Goal: Task Accomplishment & Management: Use online tool/utility

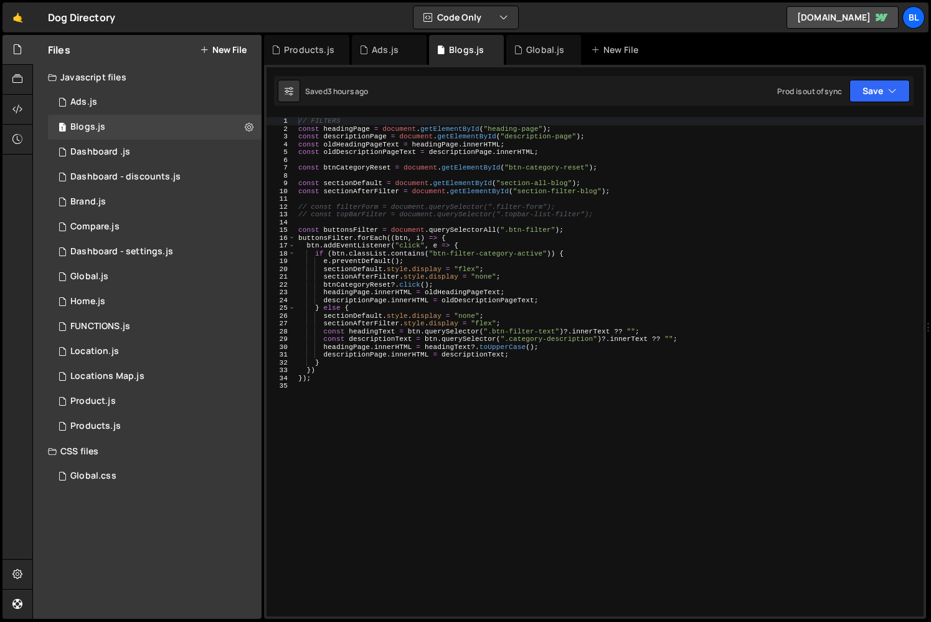
type textarea "})"
click at [400, 371] on div "// FILTERS const headingPage = document . getElementById ( "heading-page" ) ; c…" at bounding box center [610, 374] width 628 height 515
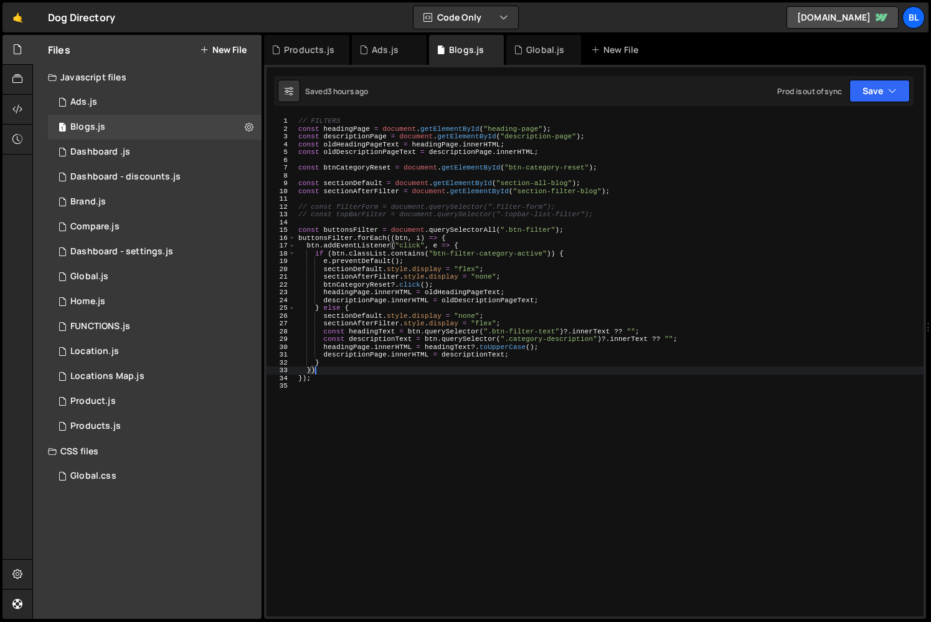
click at [350, 421] on div "// FILTERS const headingPage = document . getElementById ( "heading-page" ) ; c…" at bounding box center [610, 374] width 628 height 515
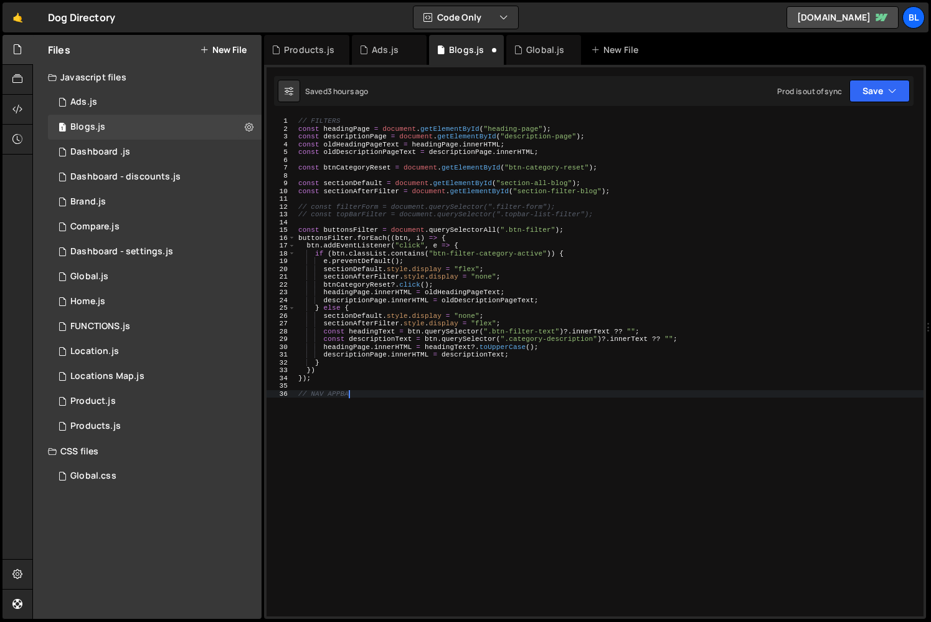
scroll to position [0, 4]
type textarea "// NAV APPBAR"
click at [141, 429] on div "1 Products.js 0" at bounding box center [155, 426] width 214 height 25
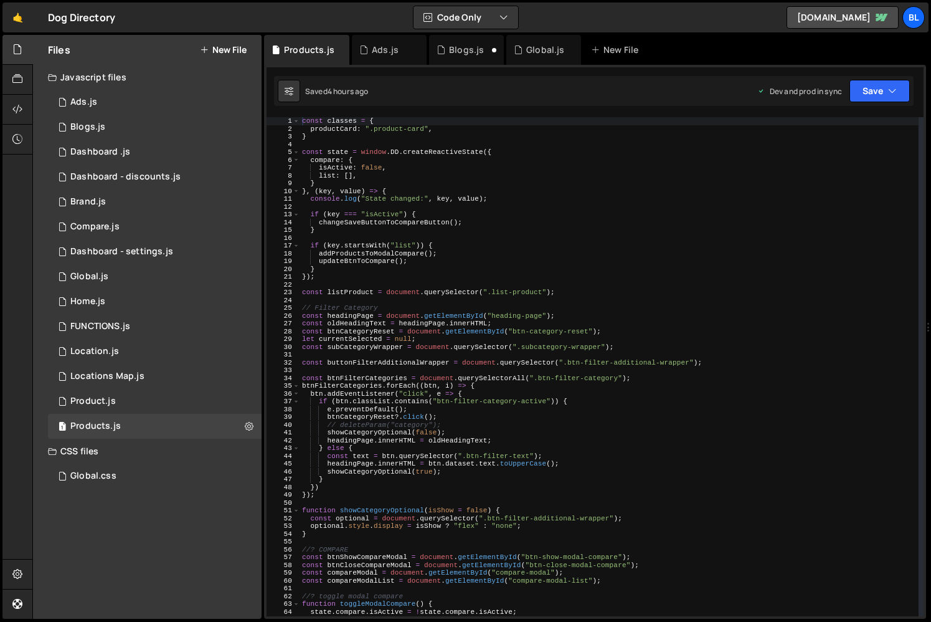
type textarea "} else {"
click at [421, 451] on div "const classes = { productCard : ".product-card" , } const state = window . DD .…" at bounding box center [609, 374] width 619 height 515
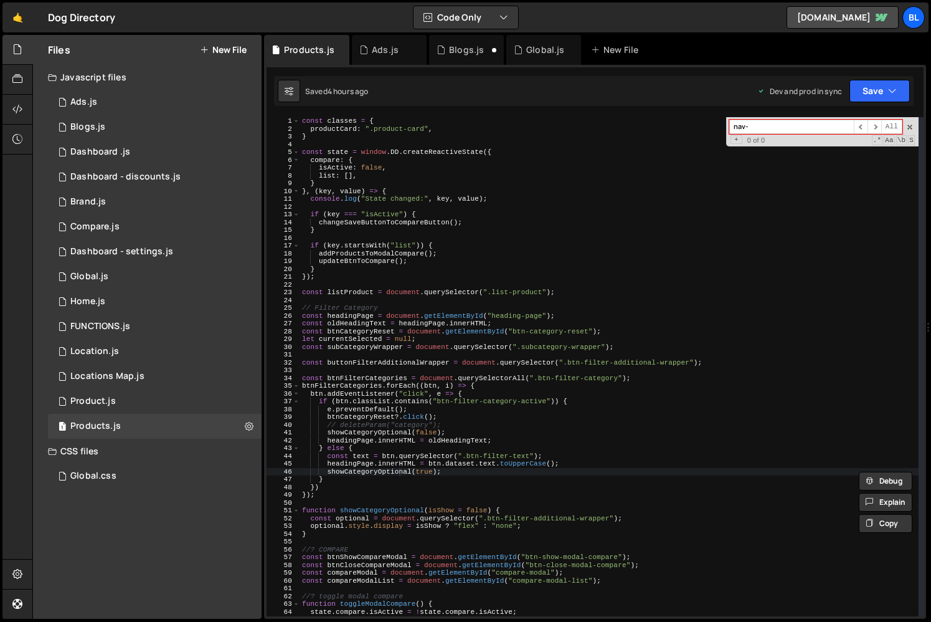
type input "nav"
type input "s"
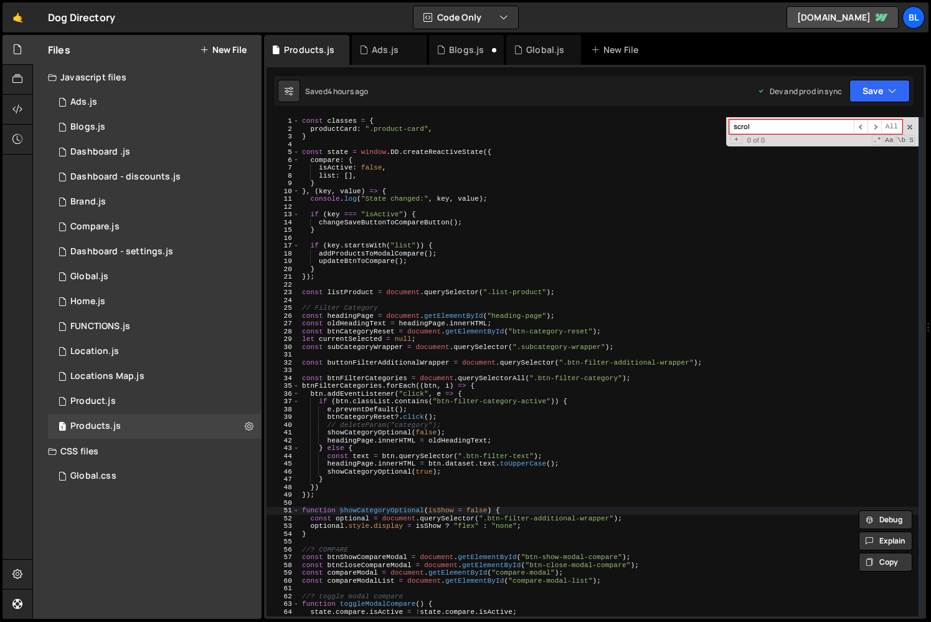
type input "scroll"
click at [146, 403] on div "1 Product.js 0" at bounding box center [155, 401] width 214 height 25
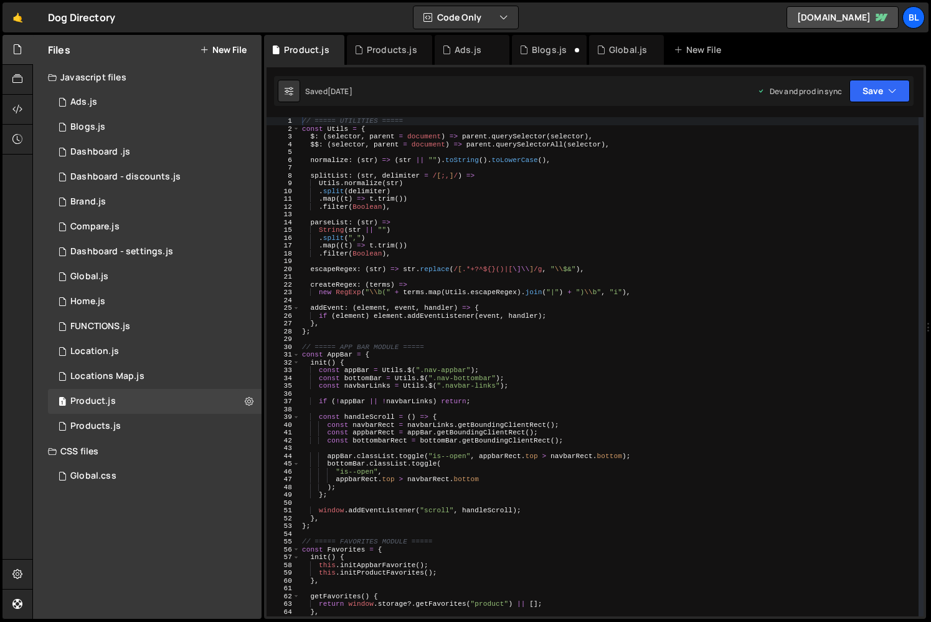
click at [528, 418] on div "// ===== UTILITIES ===== const Utils = { $ : ( selector , parent = document ) =…" at bounding box center [609, 374] width 619 height 515
type textarea "const handleScroll = () => {"
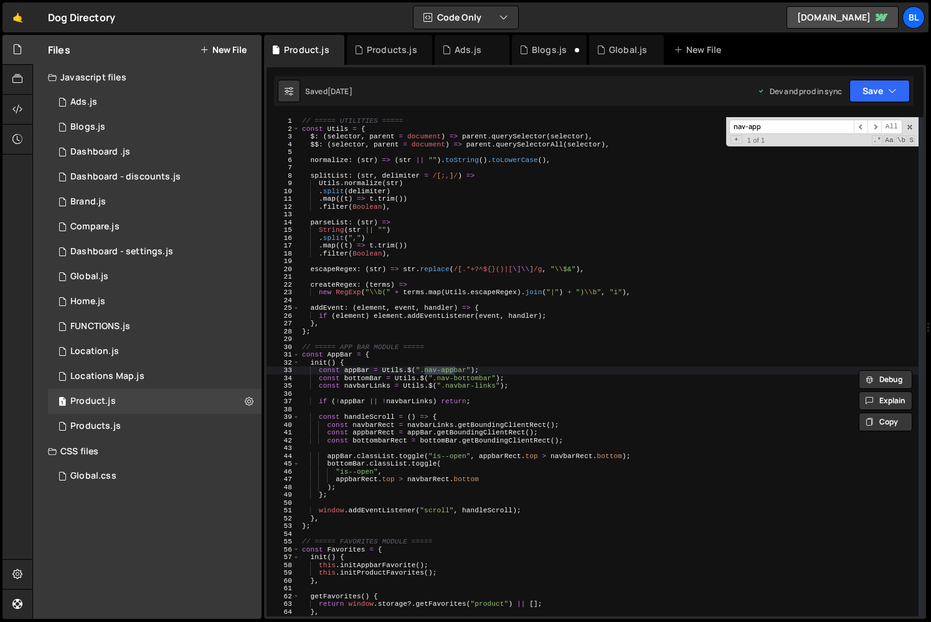
type input "nav-app"
click at [326, 527] on div "// ===== UTILITIES ===== const Utils = { $ : ( selector , parent = document ) =…" at bounding box center [609, 374] width 619 height 515
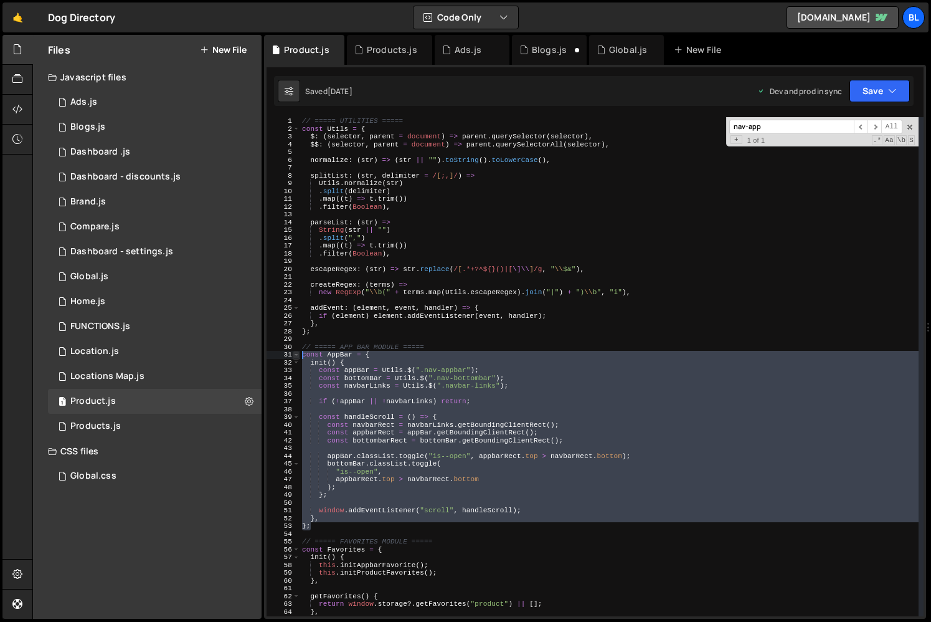
type textarea "const AppBar = { init() {"
drag, startPoint x: 326, startPoint y: 527, endPoint x: 296, endPoint y: 358, distance: 172.1
click at [296, 358] on div "const AppBar = { init() { 1 2 3 4 5 6 7 8 9 10 11 12 13 14 15 16 17 18 19 20 21…" at bounding box center [595, 366] width 657 height 499
click at [119, 122] on div "1 Blogs.js 0" at bounding box center [155, 127] width 214 height 25
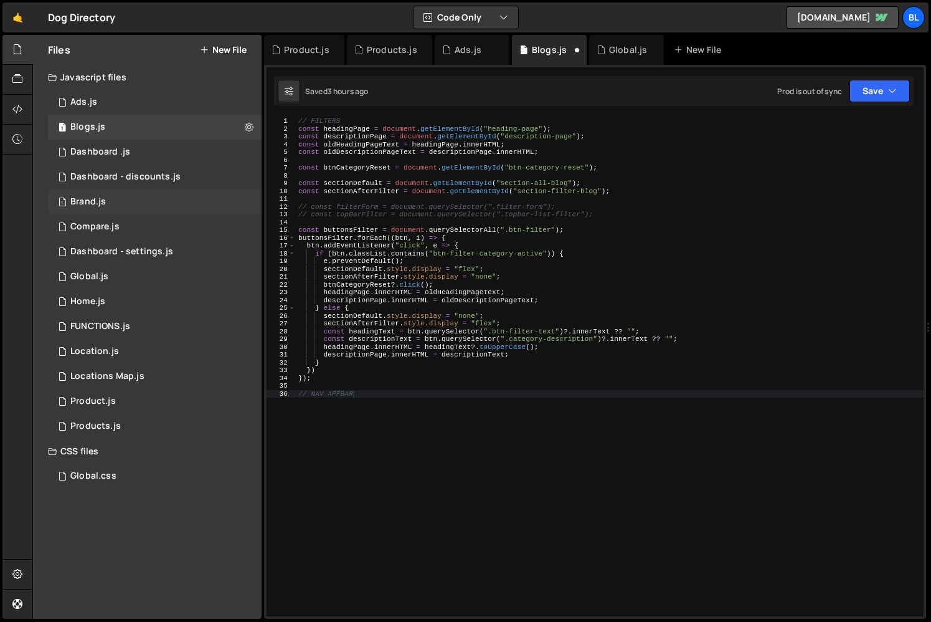
click at [127, 196] on div "1 Brand.js 0" at bounding box center [155, 201] width 214 height 25
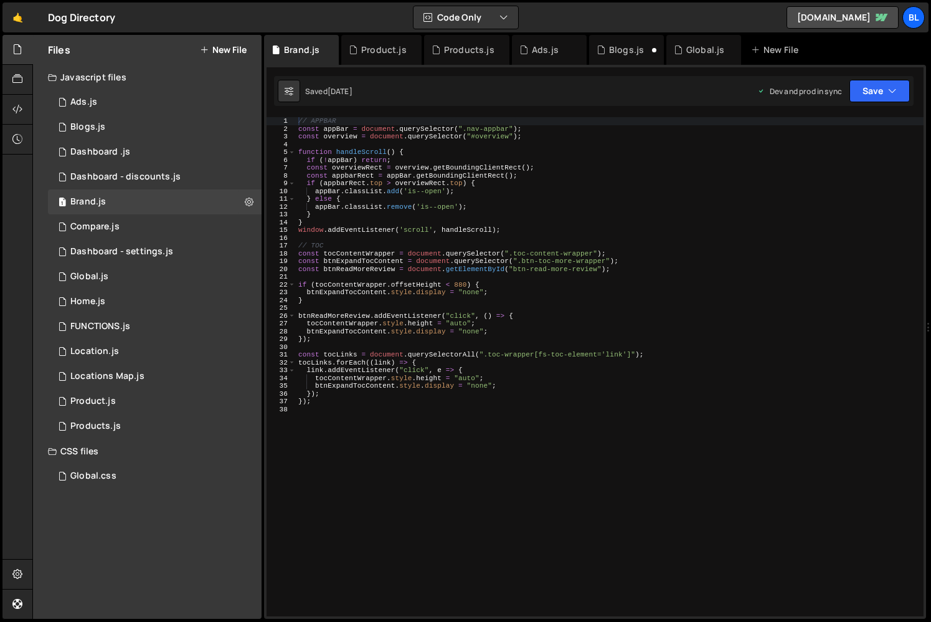
click at [331, 447] on div "// APPBAR const appBar = document . querySelector ( ".nav-appbar" ) ; const ove…" at bounding box center [610, 374] width 628 height 515
paste textarea "};"
type textarea "};"
paste textarea "};"
type textarea "};"
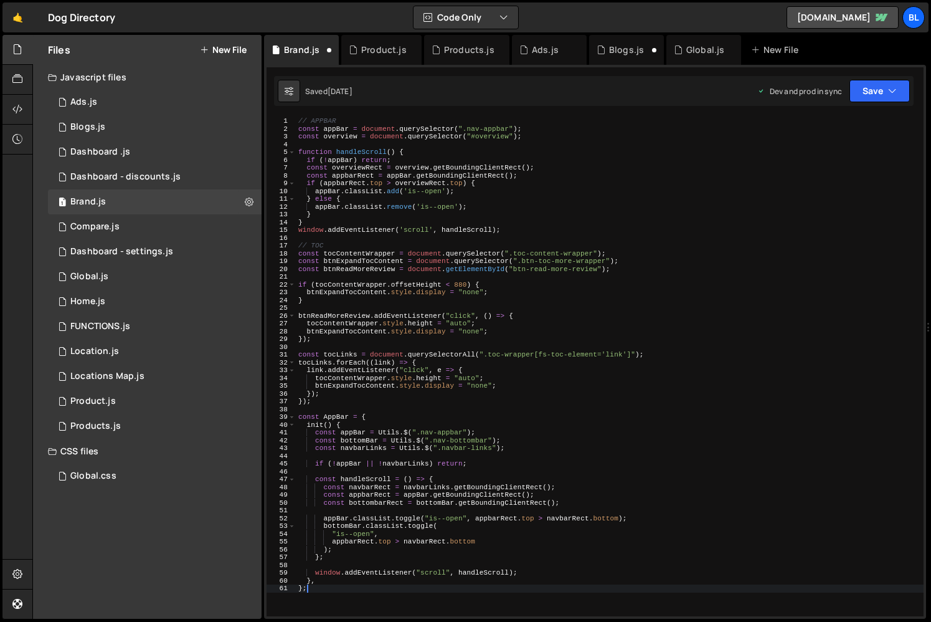
click at [363, 406] on div "// APPBAR const appBar = document . querySelector ( ".nav-appbar" ) ; const ove…" at bounding box center [610, 374] width 628 height 515
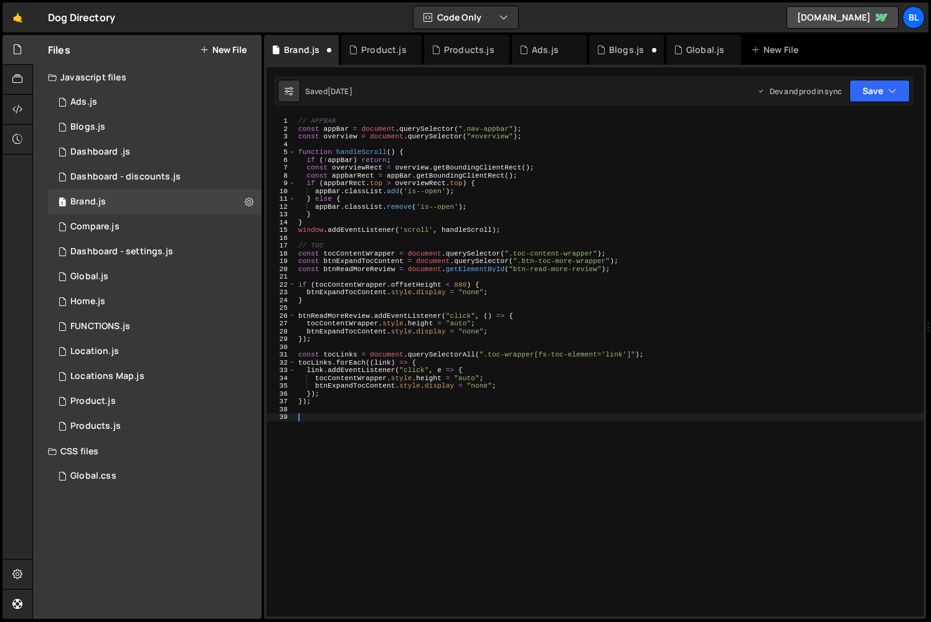
click at [356, 426] on div "// APPBAR const appBar = document . querySelector ( ".nav-appbar" ) ; const ove…" at bounding box center [610, 374] width 628 height 515
click at [411, 439] on div "// APPBAR const appBar = document . querySelector ( ".nav-appbar" ) ; const ove…" at bounding box center [610, 374] width 628 height 515
click at [618, 55] on div "Blogs.js" at bounding box center [626, 50] width 35 height 12
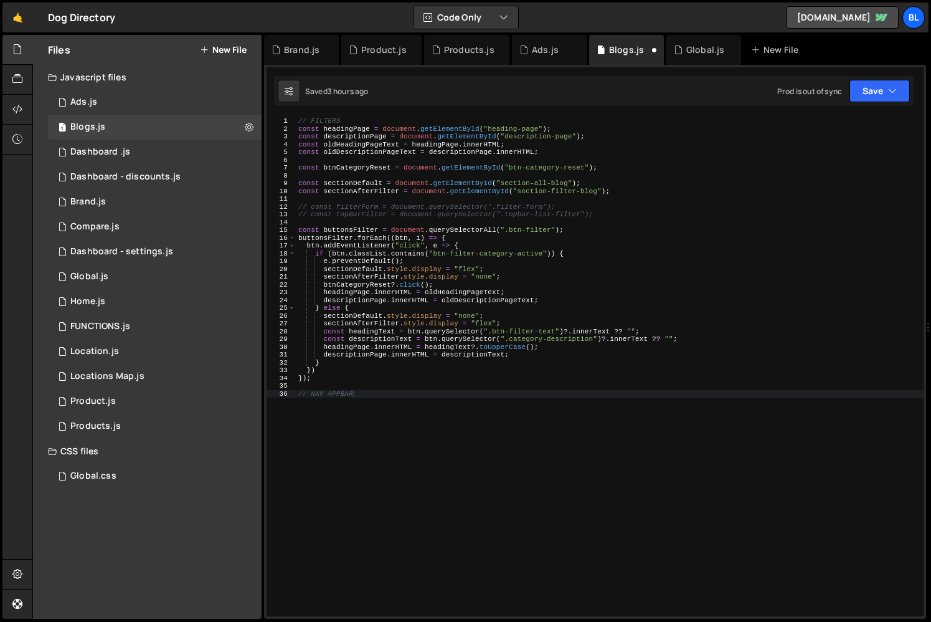
type textarea "headingPage.innerHTML = headingText?.toUpperCase();"
click at [523, 348] on div "// FILTERS const headingPage = document . getElementById ( "heading-page" ) ; c…" at bounding box center [610, 374] width 628 height 515
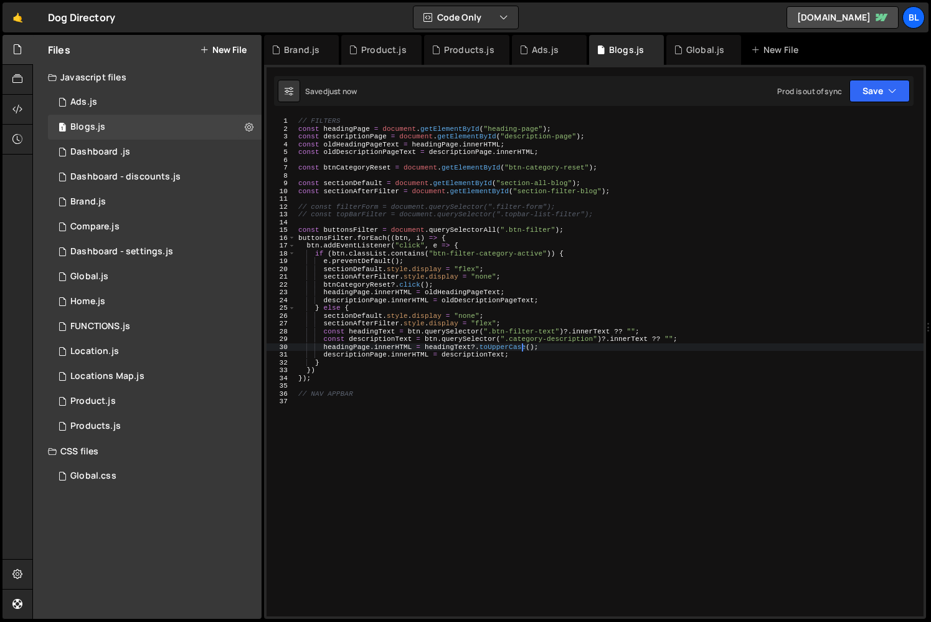
click at [370, 412] on div "// FILTERS const headingPage = document . getElementById ( "heading-page" ) ; c…" at bounding box center [610, 374] width 628 height 515
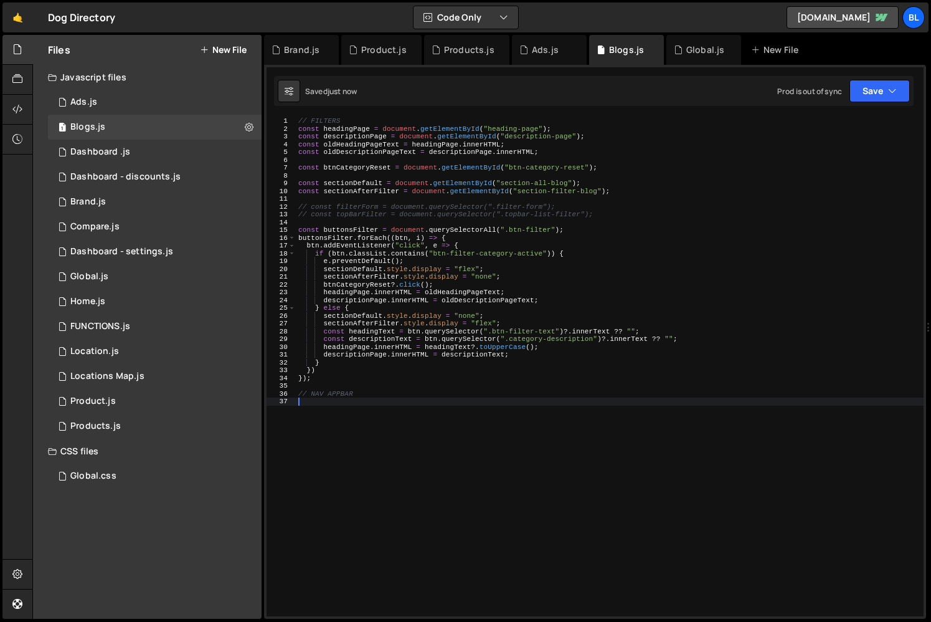
click at [362, 393] on div "// FILTERS const headingPage = document . getElementById ( "heading-page" ) ; c…" at bounding box center [610, 374] width 628 height 515
click at [357, 382] on div "// FILTERS const headingPage = document . getElementById ( "heading-page" ) ; c…" at bounding box center [610, 374] width 628 height 515
type textarea "// NAV APPBAR"
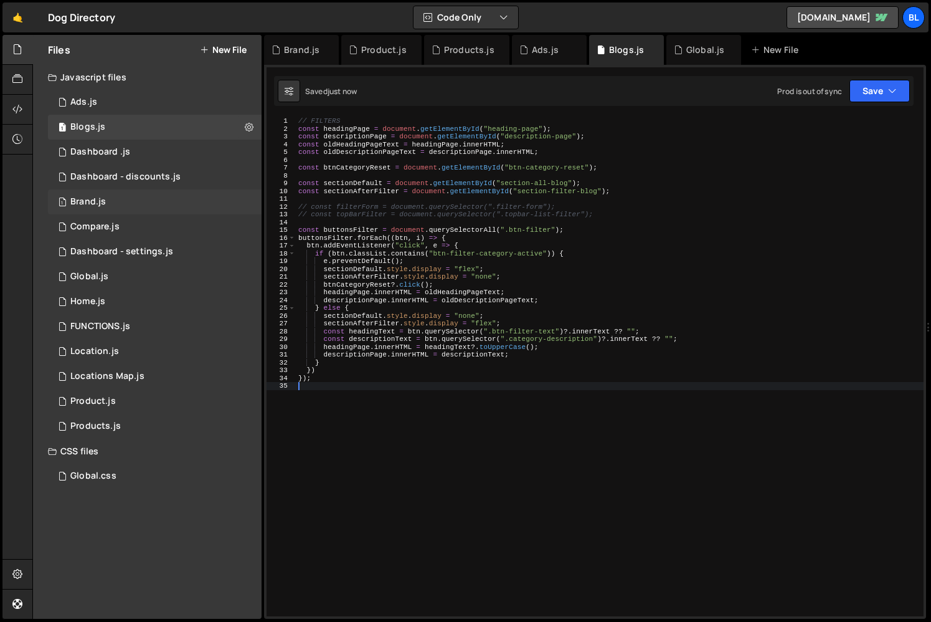
click at [100, 204] on div "Brand.js" at bounding box center [88, 201] width 36 height 11
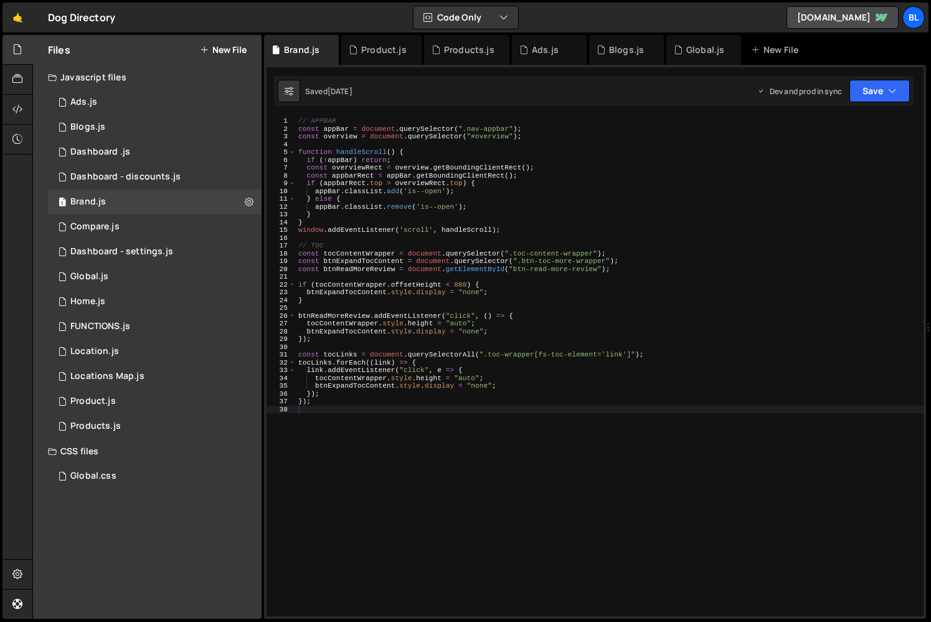
click at [353, 439] on div "// APPBAR const appBar = document . querySelector ( ".nav-appbar" ) ; const ove…" at bounding box center [610, 374] width 628 height 515
paste textarea "};"
type textarea "};"
paste textarea "};"
type textarea "};"
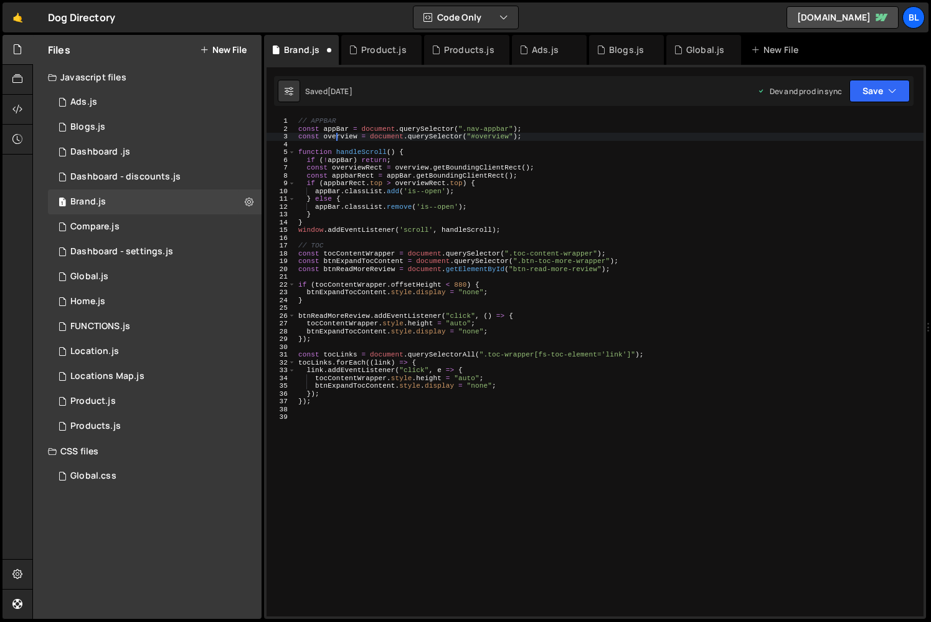
click at [338, 139] on div "// APPBAR const appBar = document . querySelector ( ".nav-appbar" ) ; const ove…" at bounding box center [610, 374] width 628 height 515
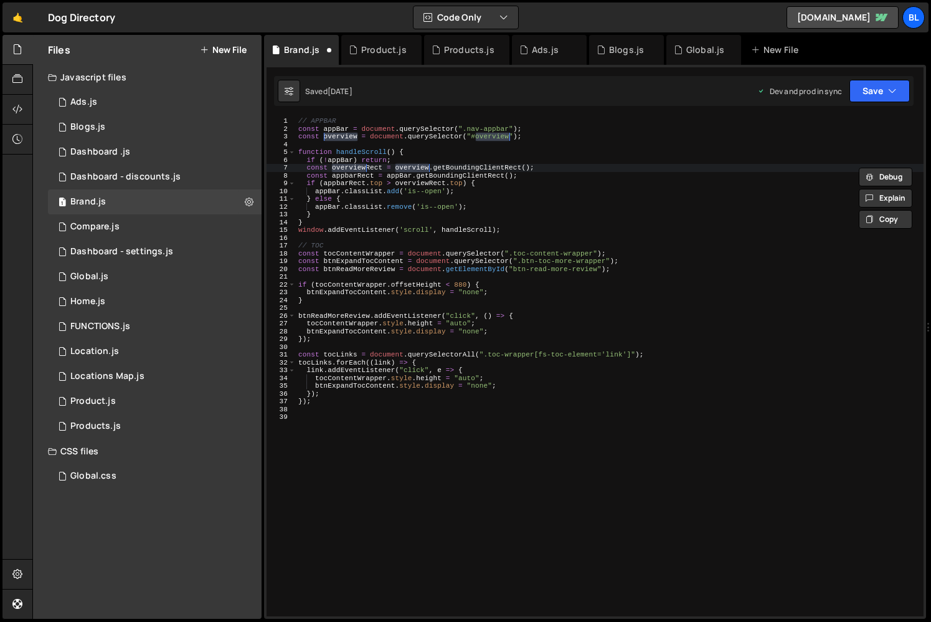
click at [512, 190] on div "// APPBAR const appBar = document . querySelector ( ".nav-appbar" ) ; const ove…" at bounding box center [610, 374] width 628 height 515
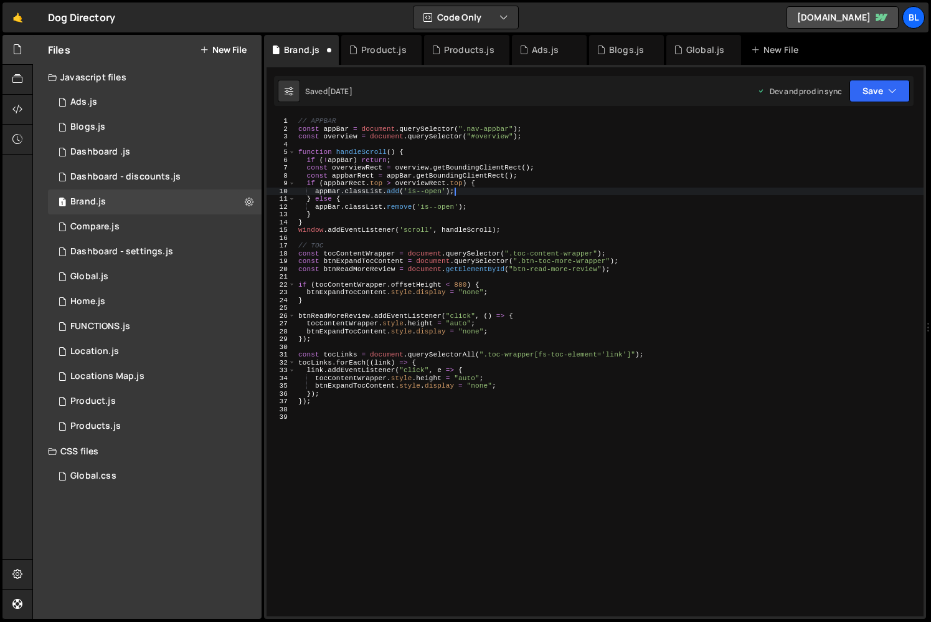
click at [459, 204] on div "// APPBAR const appBar = document . querySelector ( ".nav-appbar" ) ; const ove…" at bounding box center [610, 374] width 628 height 515
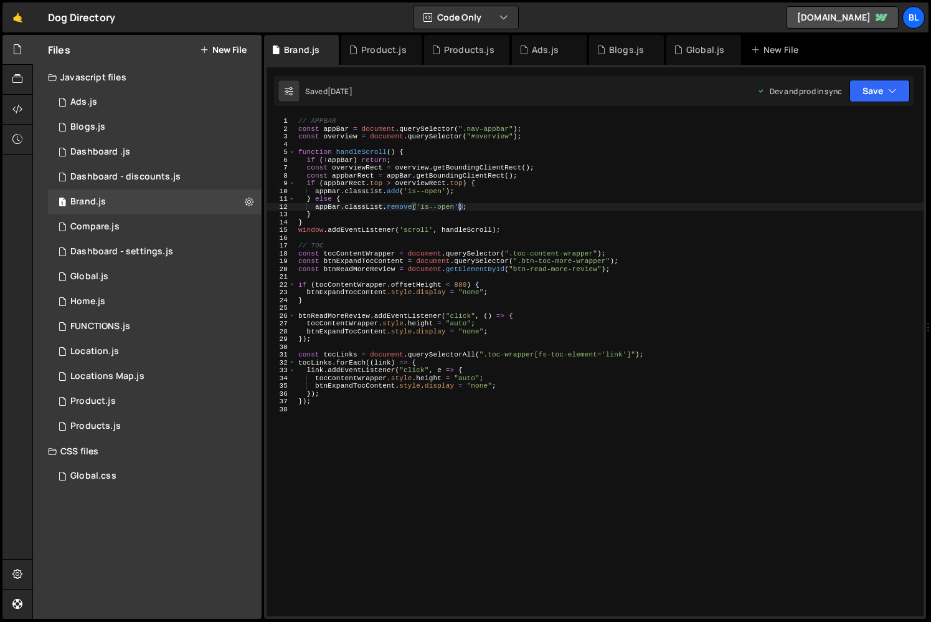
click at [515, 139] on div "// APPBAR const appBar = document . querySelector ( ".nav-appbar" ) ; const ove…" at bounding box center [610, 374] width 628 height 515
type textarea "const overview = document.querySelector("#overview");"
click at [440, 142] on div "// APPBAR const appBar = document . querySelector ( ".nav-appbar" ) ; const ove…" at bounding box center [610, 374] width 628 height 515
click at [341, 160] on div "// APPBAR const appBar = document . querySelector ( ".nav-appbar" ) ; const ove…" at bounding box center [610, 374] width 628 height 515
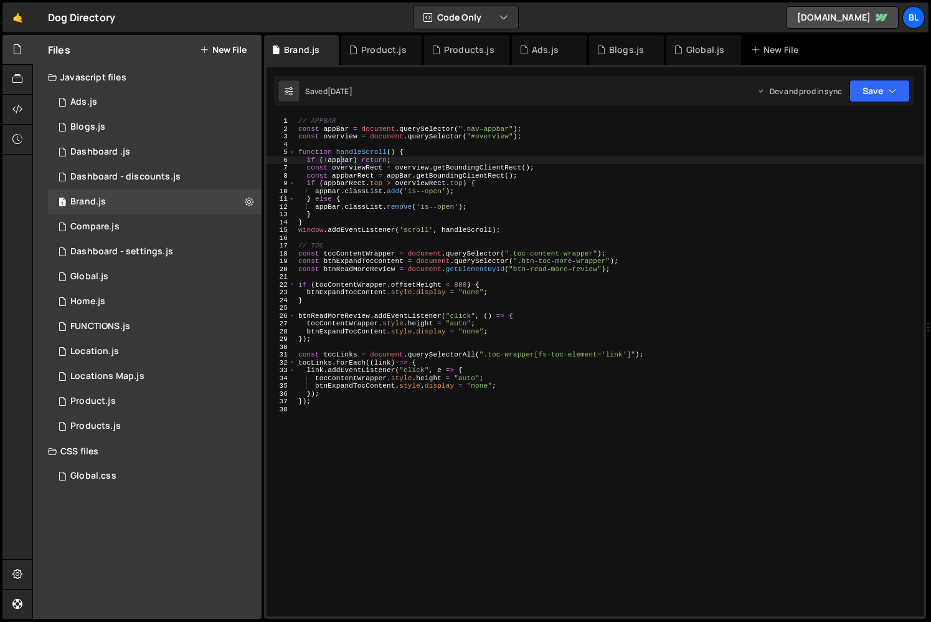
click at [351, 150] on div "// APPBAR const appBar = document . querySelector ( ".nav-appbar" ) ; const ove…" at bounding box center [610, 374] width 628 height 515
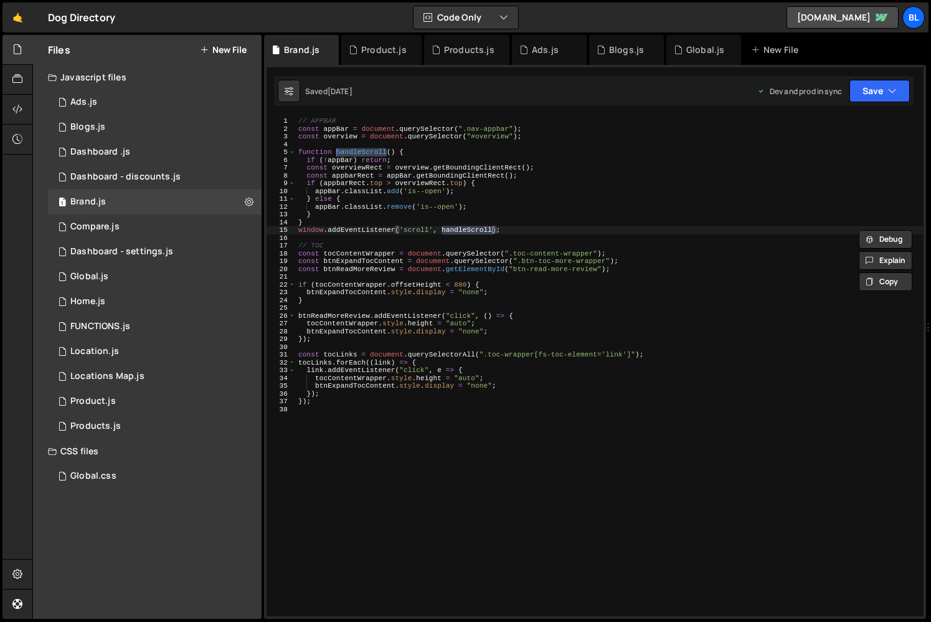
click at [466, 226] on div "// APPBAR const appBar = document . querySelector ( ".nav-appbar" ) ; const ove…" at bounding box center [610, 374] width 628 height 515
click at [462, 231] on div "// APPBAR const appBar = document . querySelector ( ".nav-appbar" ) ; const ove…" at bounding box center [610, 374] width 628 height 515
click at [421, 224] on div "// APPBAR const appBar = document . querySelector ( ".nav-appbar" ) ; const ove…" at bounding box center [610, 374] width 628 height 515
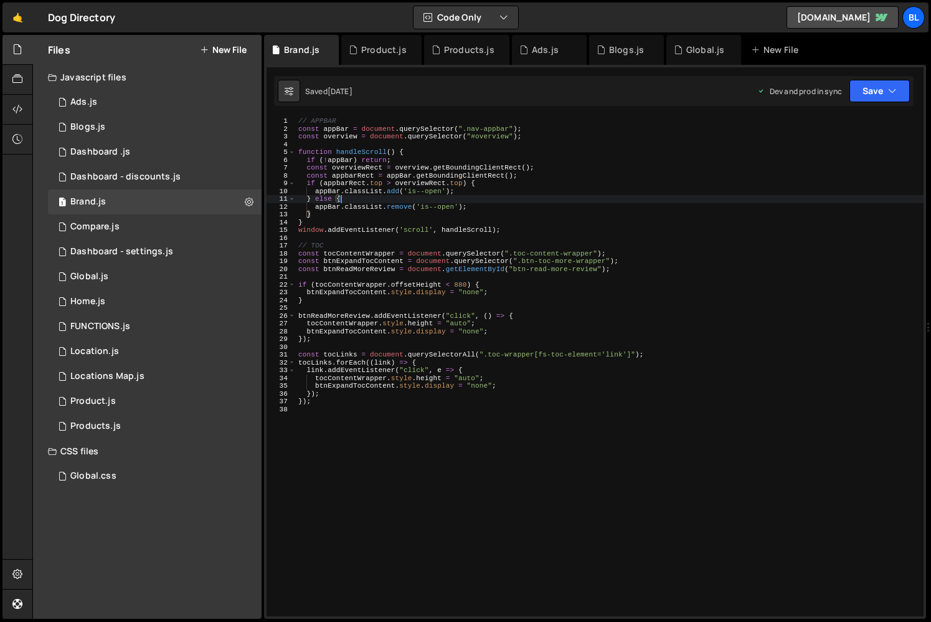
click at [417, 202] on div "// APPBAR const appBar = document . querySelector ( ".nav-appbar" ) ; const ove…" at bounding box center [610, 374] width 628 height 515
click at [383, 200] on div "// APPBAR const appBar = document . querySelector ( ".nav-appbar" ) ; const ove…" at bounding box center [610, 374] width 628 height 515
click at [358, 199] on div "// APPBAR const appBar = document . querySelector ( ".nav-appbar" ) ; const ove…" at bounding box center [610, 374] width 628 height 515
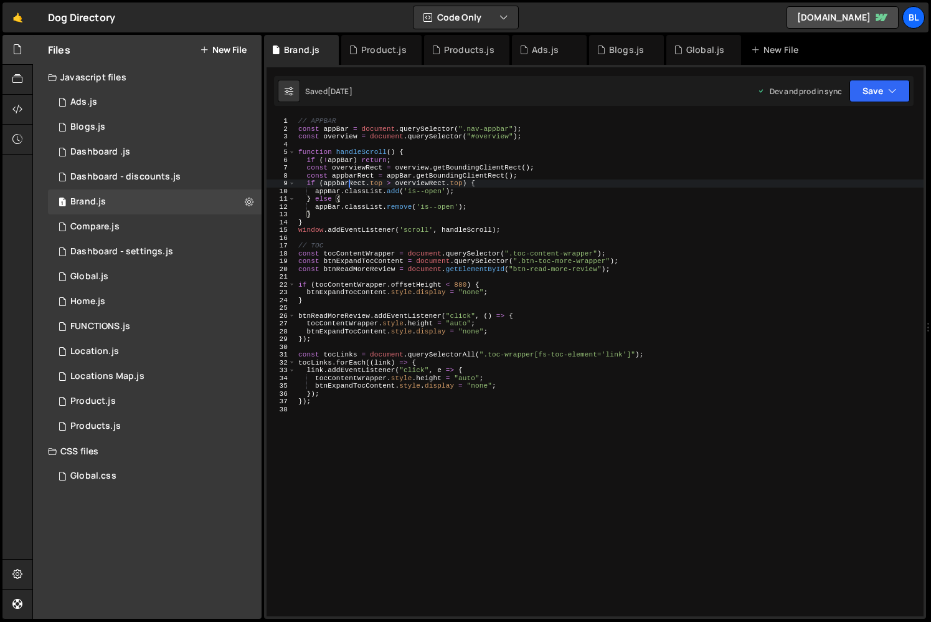
click at [349, 182] on div "// APPBAR const appBar = document . querySelector ( ".nav-appbar" ) ; const ove…" at bounding box center [610, 374] width 628 height 515
click at [419, 183] on div "// APPBAR const appBar = document . querySelector ( ".nav-appbar" ) ; const ove…" at bounding box center [610, 374] width 628 height 515
click at [399, 223] on div "// APPBAR const appBar = document . querySelector ( ".nav-appbar" ) ; const ove…" at bounding box center [610, 374] width 628 height 515
click at [352, 402] on div "// APPBAR const appBar = document . querySelector ( ".nav-appbar" ) ; const ove…" at bounding box center [610, 374] width 628 height 515
type textarea "});"
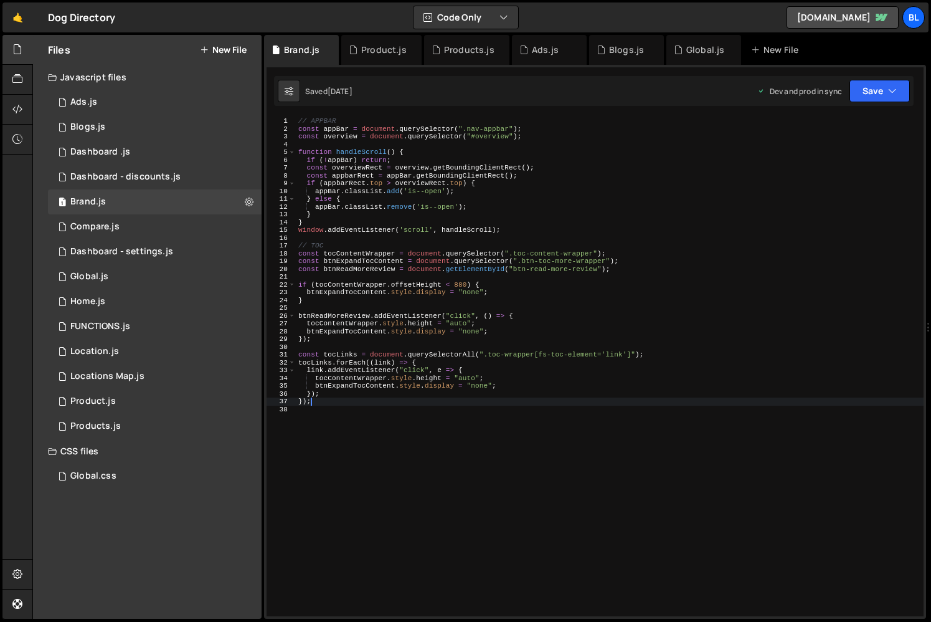
click at [322, 424] on div "// APPBAR const appBar = document . querySelector ( ".nav-appbar" ) ; const ove…" at bounding box center [610, 374] width 628 height 515
paste textarea "};"
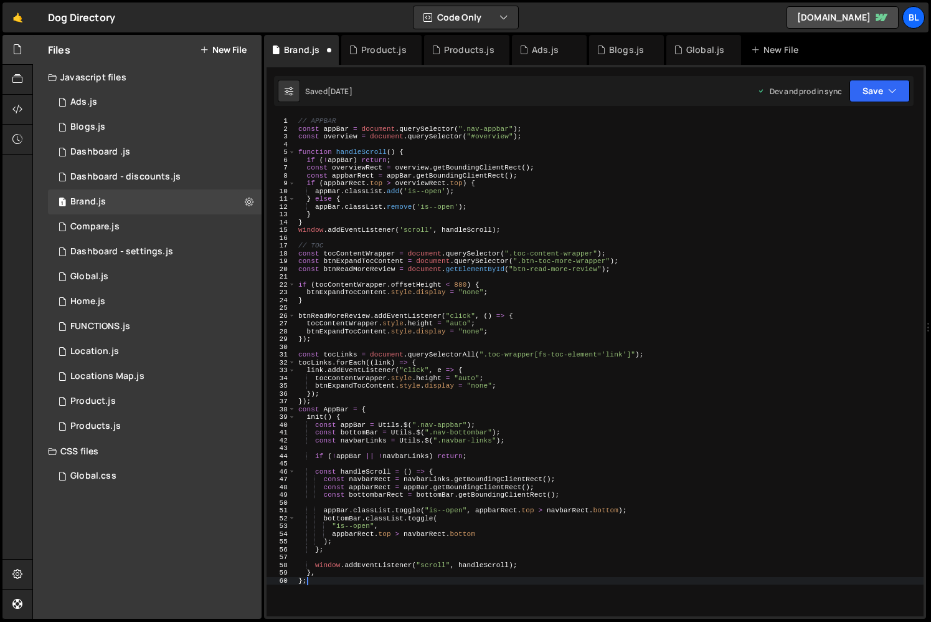
click at [364, 545] on div "// APPBAR const appBar = document . querySelector ( ".nav-appbar" ) ; const ove…" at bounding box center [610, 374] width 628 height 515
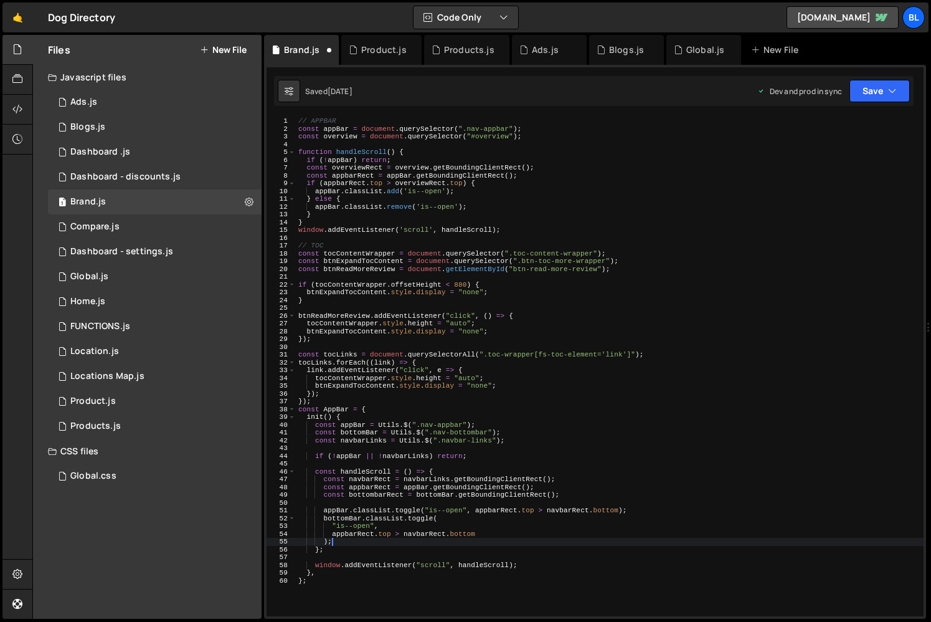
click at [347, 399] on div "// APPBAR const appBar = document . querySelector ( ".nav-appbar" ) ; const ove…" at bounding box center [610, 374] width 628 height 515
type textarea "});"
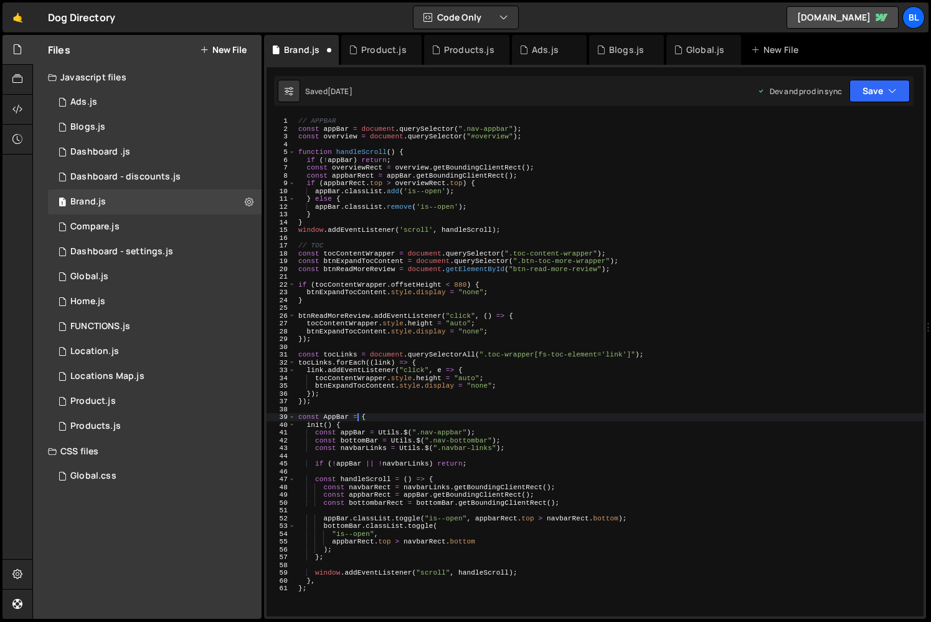
click at [359, 421] on div "// APPBAR const appBar = document . querySelector ( ".nav-appbar" ) ; const ove…" at bounding box center [610, 374] width 628 height 515
type textarea "const AppBar = {"
click at [475, 457] on div "// APPBAR const appBar = document . querySelector ( ".nav-appbar" ) ; const ove…" at bounding box center [610, 374] width 628 height 515
click at [350, 444] on div "// APPBAR const appBar = document . querySelector ( ".nav-appbar" ) ; const ove…" at bounding box center [610, 374] width 628 height 515
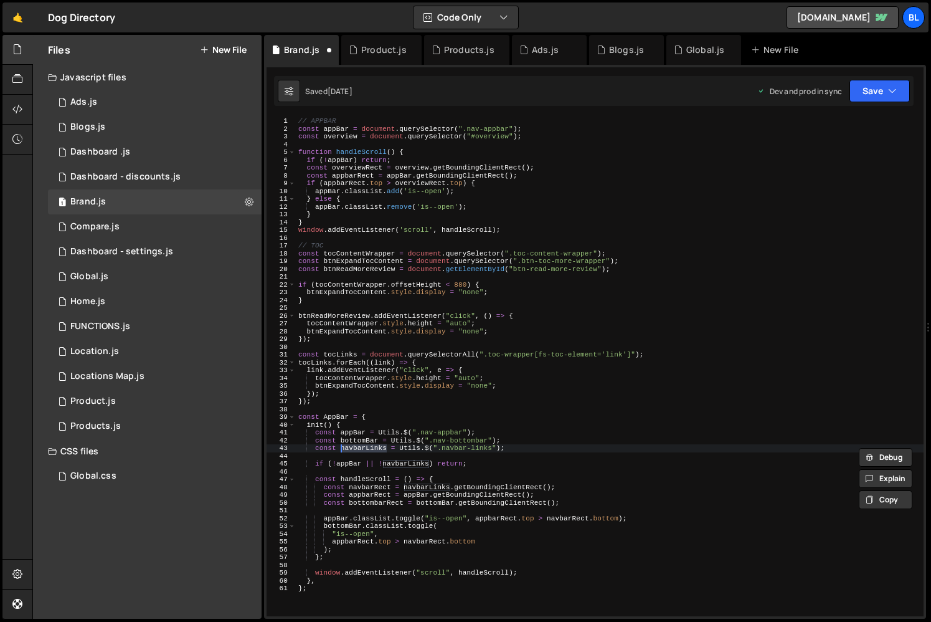
click at [357, 441] on div "// APPBAR const appBar = document . querySelector ( ".nav-appbar" ) ; const ove…" at bounding box center [610, 374] width 628 height 515
click at [361, 449] on div "// APPBAR const appBar = document . querySelector ( ".nav-appbar" ) ; const ove…" at bounding box center [610, 374] width 628 height 515
click at [391, 554] on div "// APPBAR const appBar = document . querySelector ( ".nav-appbar" ) ; const ove…" at bounding box center [610, 374] width 628 height 515
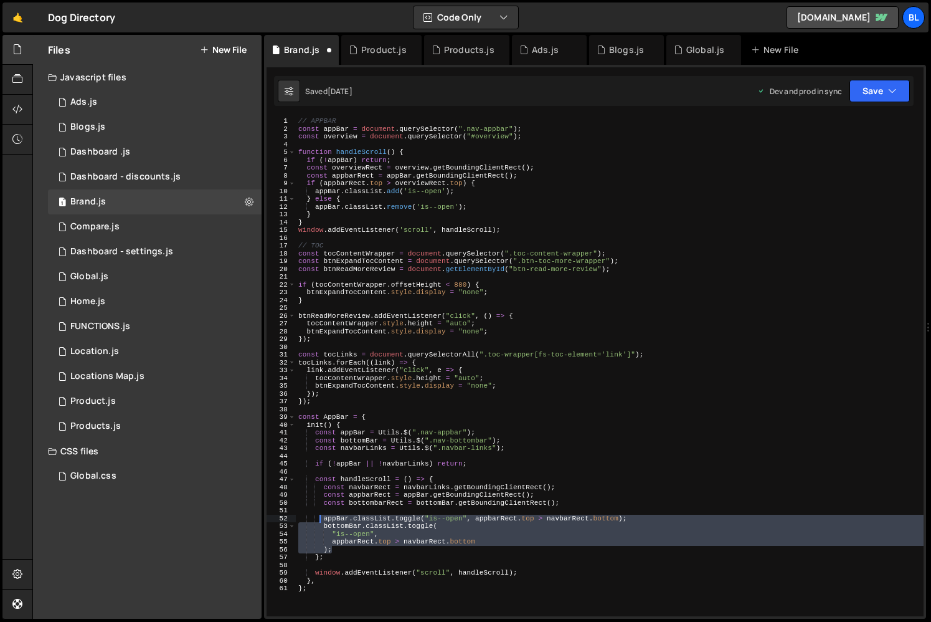
drag, startPoint x: 340, startPoint y: 548, endPoint x: 318, endPoint y: 520, distance: 35.1
click at [318, 520] on div "// APPBAR const appBar = document . querySelector ( ".nav-appbar" ) ; const ove…" at bounding box center [610, 374] width 628 height 515
click at [353, 544] on div "// APPBAR const appBar = document . querySelector ( ".nav-appbar" ) ; const ove…" at bounding box center [610, 366] width 628 height 499
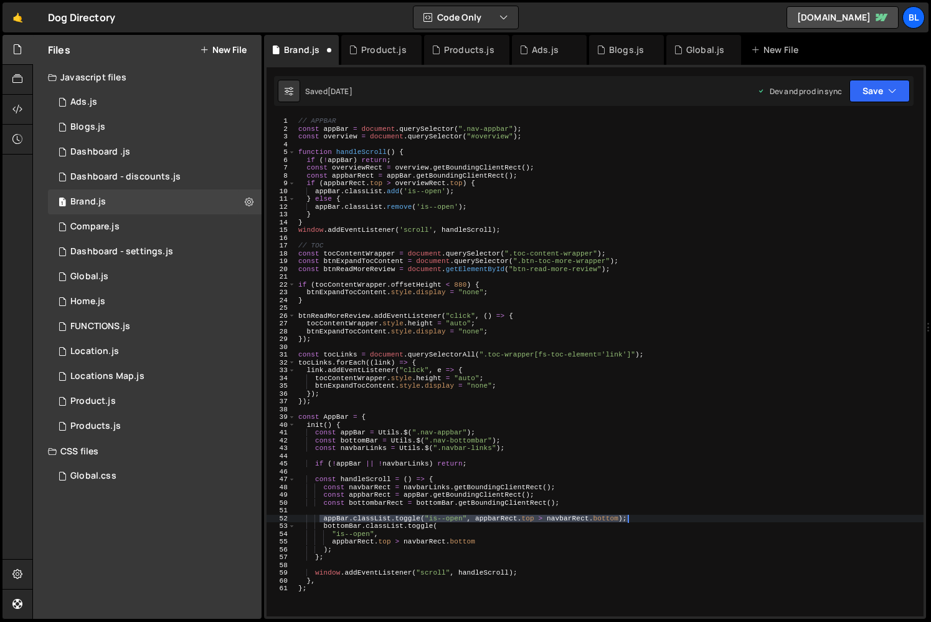
drag, startPoint x: 357, startPoint y: 517, endPoint x: 631, endPoint y: 518, distance: 274.1
click at [631, 518] on div "// APPBAR const appBar = document . querySelector ( ".nav-appbar" ) ; const ove…" at bounding box center [610, 374] width 628 height 515
click at [455, 216] on div "// APPBAR const appBar = document . querySelector ( ".nav-appbar" ) ; const ove…" at bounding box center [610, 374] width 628 height 515
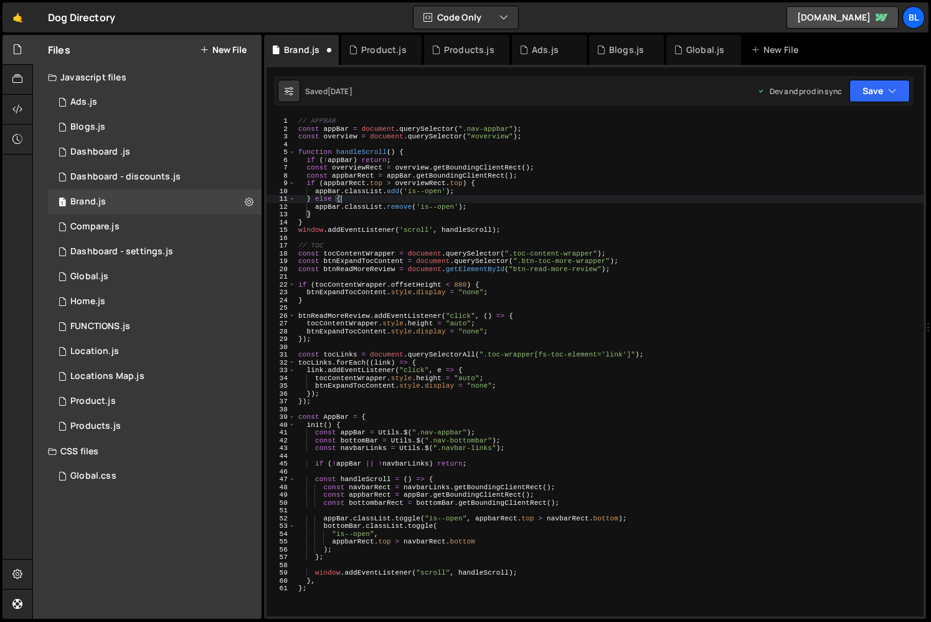
click at [477, 201] on div "// APPBAR const appBar = document . querySelector ( ".nav-appbar" ) ; const ove…" at bounding box center [610, 374] width 628 height 515
click at [446, 219] on div "// APPBAR const appBar = document . querySelector ( ".nav-appbar" ) ; const ove…" at bounding box center [610, 374] width 628 height 515
type textarea "}"
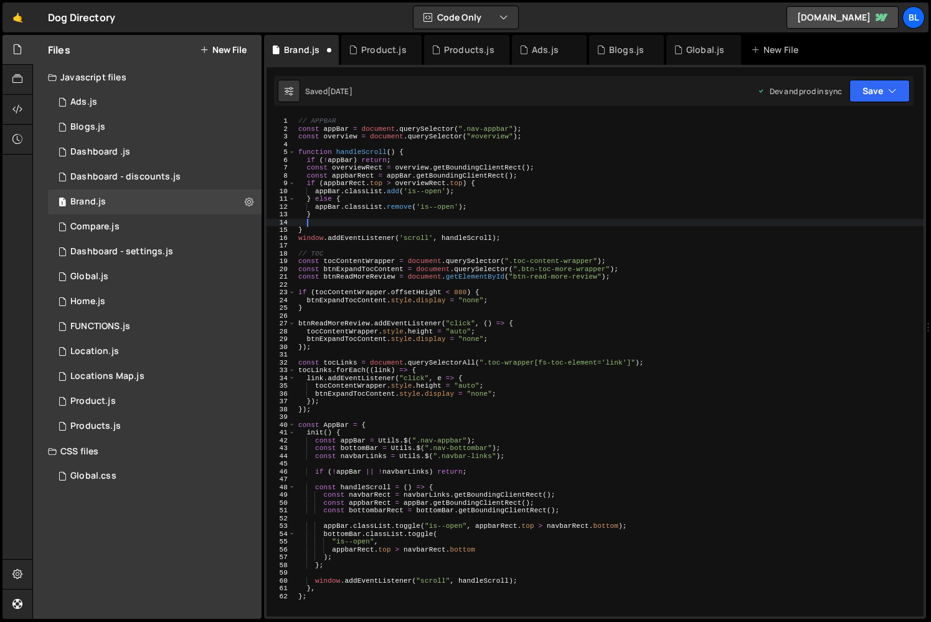
paste textarea "appBar.classList.toggle("is--open", [DOMAIN_NAME] > navbarRect.bottom);"
click at [485, 222] on div "// APPBAR const appBar = document . querySelector ( ".nav-appbar" ) ; const ove…" at bounding box center [610, 374] width 628 height 515
click at [484, 181] on div "// APPBAR const appBar = document . querySelector ( ".nav-appbar" ) ; const ove…" at bounding box center [610, 374] width 628 height 515
click at [363, 214] on div "// APPBAR const appBar = document . querySelector ( ".nav-appbar" ) ; const ove…" at bounding box center [610, 374] width 628 height 515
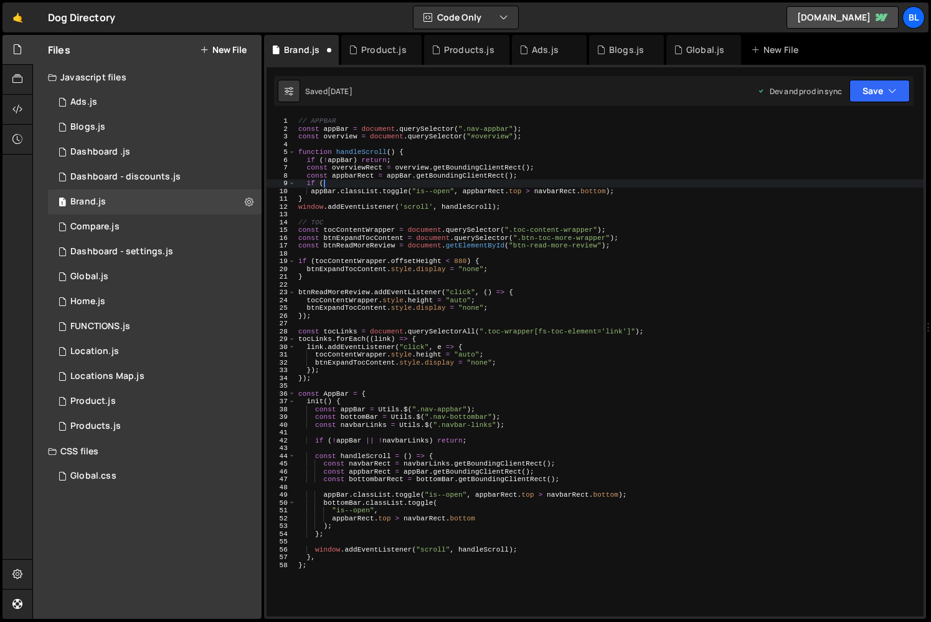
type textarea "if"
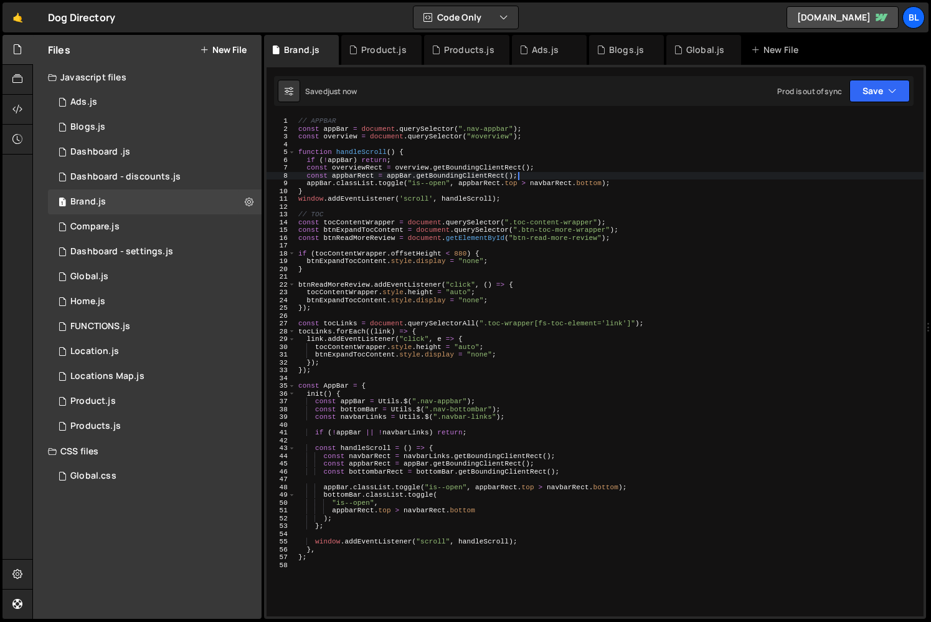
click at [434, 455] on div "// APPBAR const appBar = document . querySelector ( ".nav-appbar" ) ; const ove…" at bounding box center [610, 374] width 628 height 515
drag, startPoint x: 501, startPoint y: 183, endPoint x: 502, endPoint y: 168, distance: 15.0
click at [501, 183] on div "// APPBAR const appBar = document . querySelector ( ".nav-appbar" ) ; const ove…" at bounding box center [610, 374] width 628 height 515
click at [404, 186] on div "// APPBAR const appBar = document . querySelector ( ".nav-appbar" ) ; const ove…" at bounding box center [610, 374] width 628 height 515
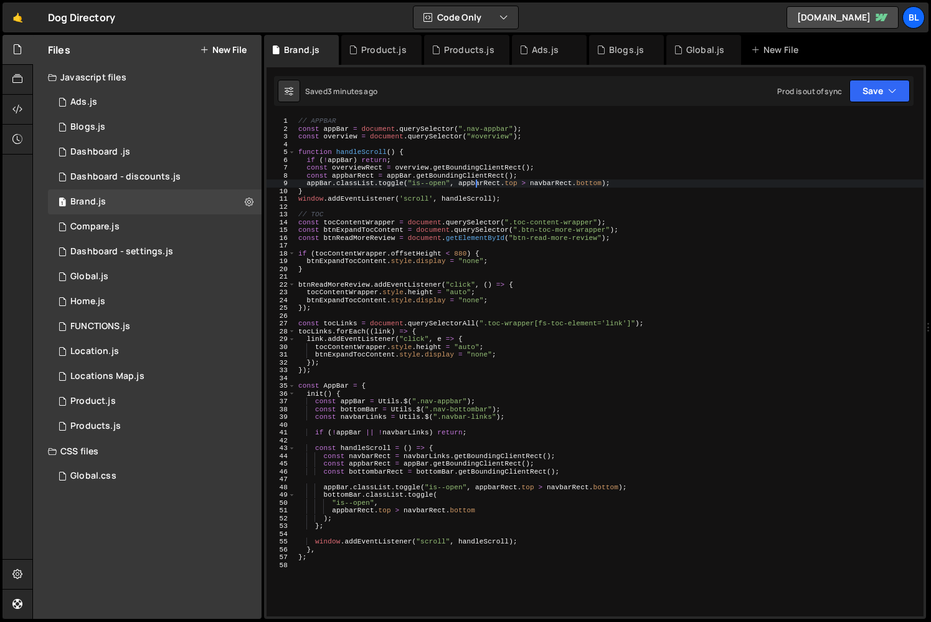
click at [474, 182] on div "// APPBAR const appBar = document . querySelector ( ".nav-appbar" ) ; const ove…" at bounding box center [610, 374] width 628 height 515
click at [546, 184] on div "// APPBAR const appBar = document . querySelector ( ".nav-appbar" ) ; const ove…" at bounding box center [610, 374] width 628 height 515
click at [345, 171] on div "// APPBAR const appBar = document . querySelector ( ".nav-appbar" ) ; const ove…" at bounding box center [610, 374] width 628 height 515
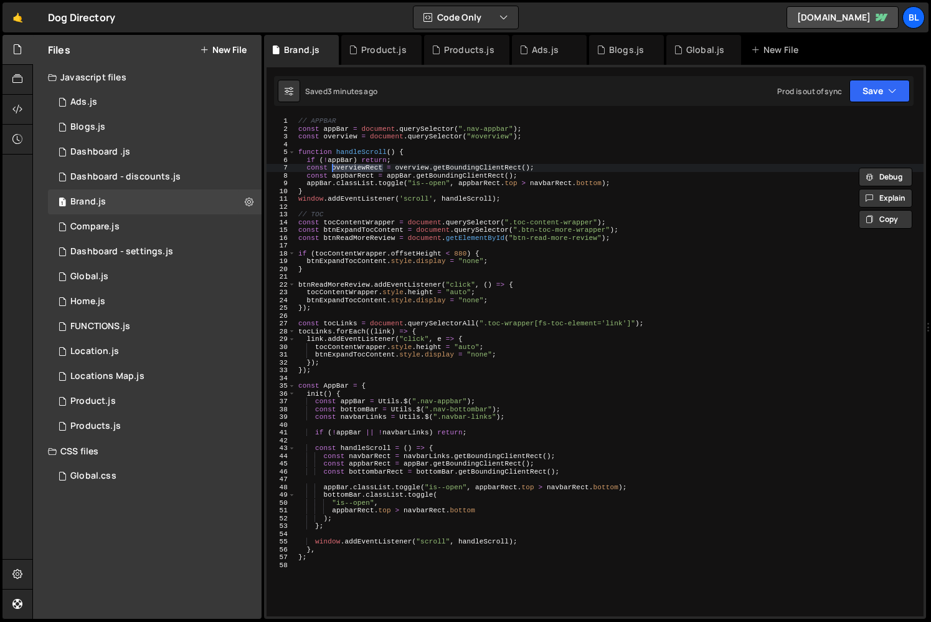
click at [543, 185] on div "// APPBAR const appBar = document . querySelector ( ".nav-appbar" ) ; const ove…" at bounding box center [610, 374] width 628 height 515
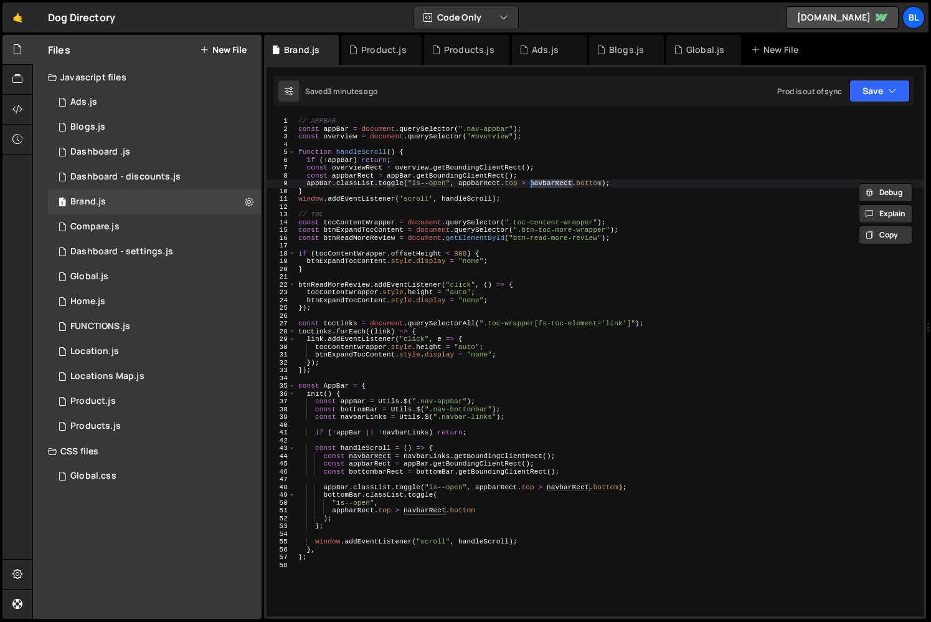
paste textarea "overview"
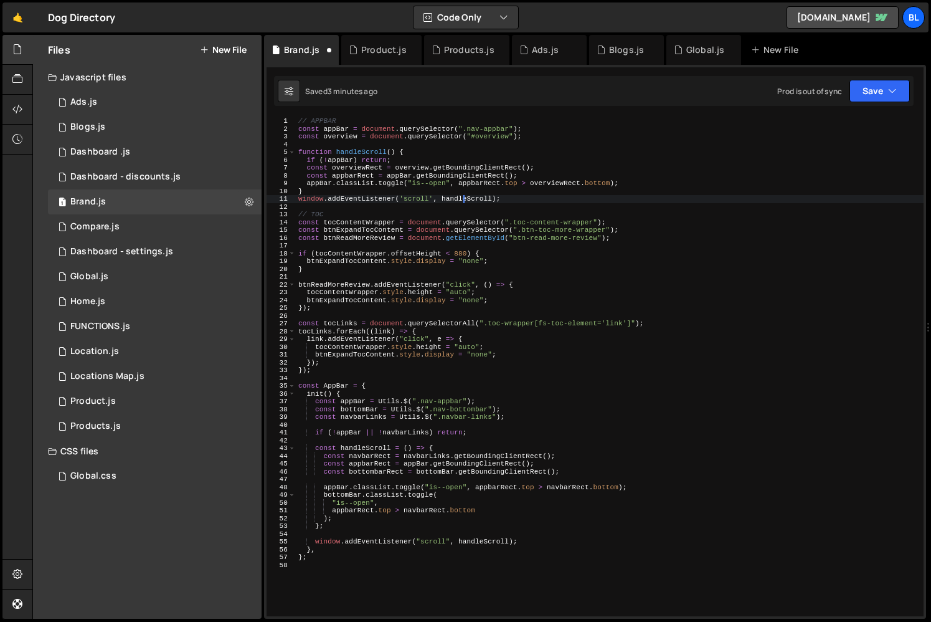
click at [465, 200] on div "// APPBAR const appBar = document . querySelector ( ".nav-appbar" ) ; const ove…" at bounding box center [610, 374] width 628 height 515
type textarea "window.addEventListener('scroll', handleScroll);"
click at [452, 205] on div "// APPBAR const appBar = document . querySelector ( ".nav-appbar" ) ; const ove…" at bounding box center [610, 374] width 628 height 515
click at [458, 348] on div "// APPBAR const appBar = document . querySelector ( ".nav-appbar" ) ; const ove…" at bounding box center [610, 374] width 628 height 515
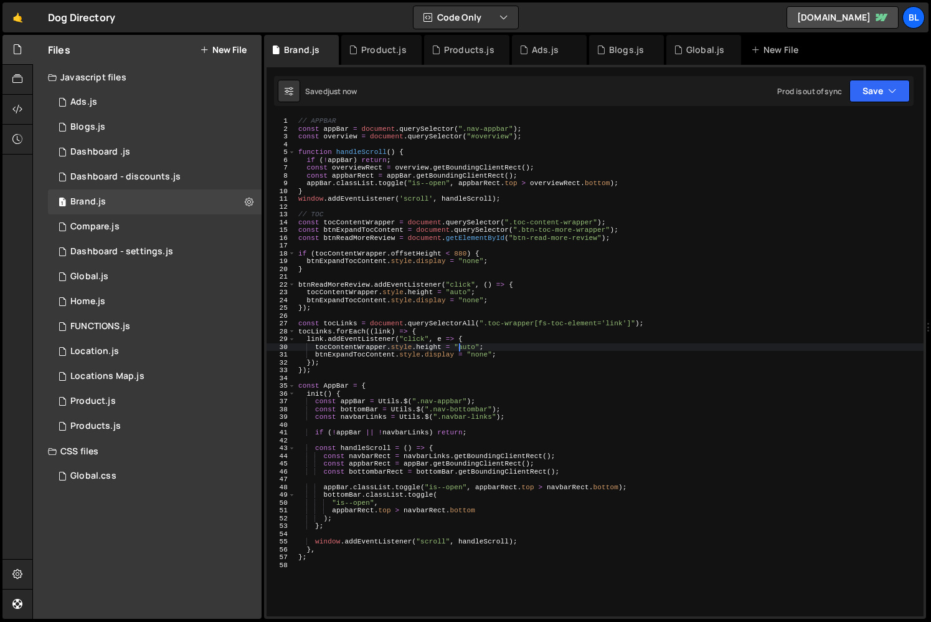
type textarea "};"
